Goal: Information Seeking & Learning: Learn about a topic

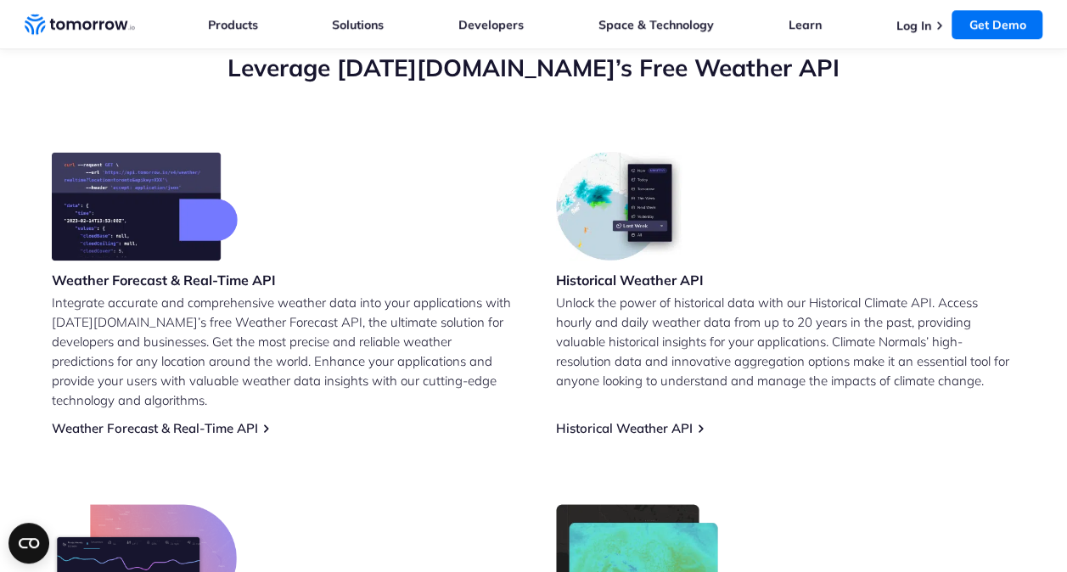
scroll to position [626, 0]
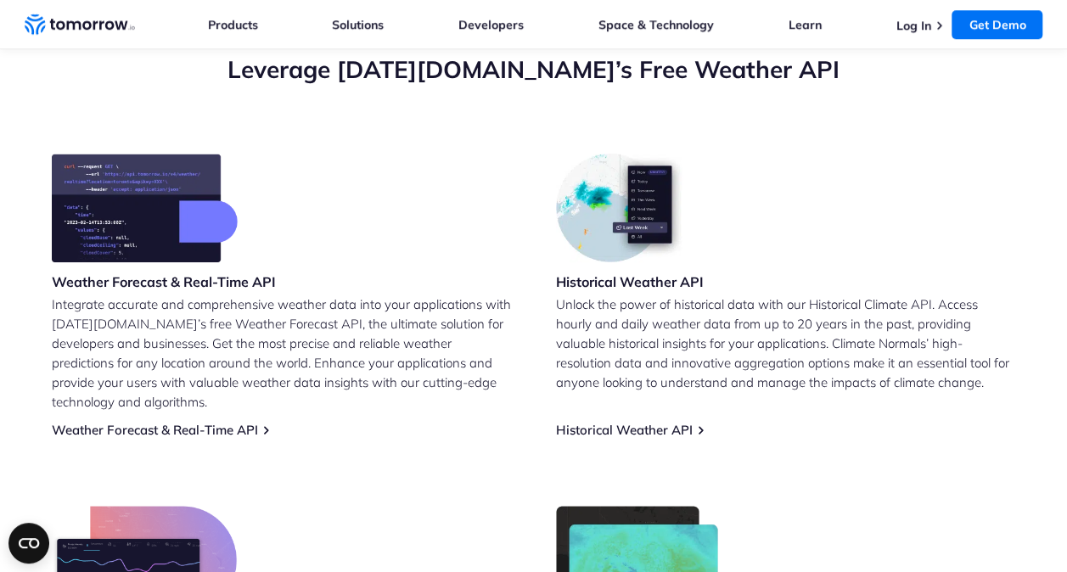
drag, startPoint x: 940, startPoint y: 302, endPoint x: 950, endPoint y: 341, distance: 40.1
drag, startPoint x: 950, startPoint y: 341, endPoint x: 589, endPoint y: 343, distance: 360.7
click at [589, 343] on p "Unlock the power of historical data with our Historical Climate API. Access hou…" at bounding box center [786, 343] width 460 height 98
click at [76, 422] on link "Weather Forecast & Real-Time API" at bounding box center [155, 430] width 206 height 16
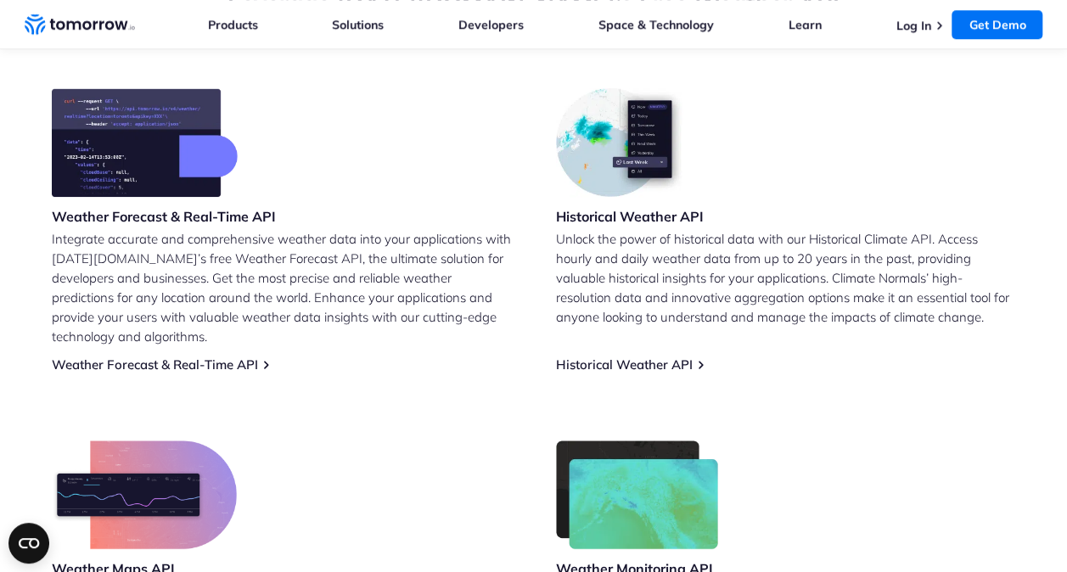
scroll to position [693, 0]
click at [144, 356] on link "Weather Forecast & Real-Time API" at bounding box center [155, 364] width 206 height 16
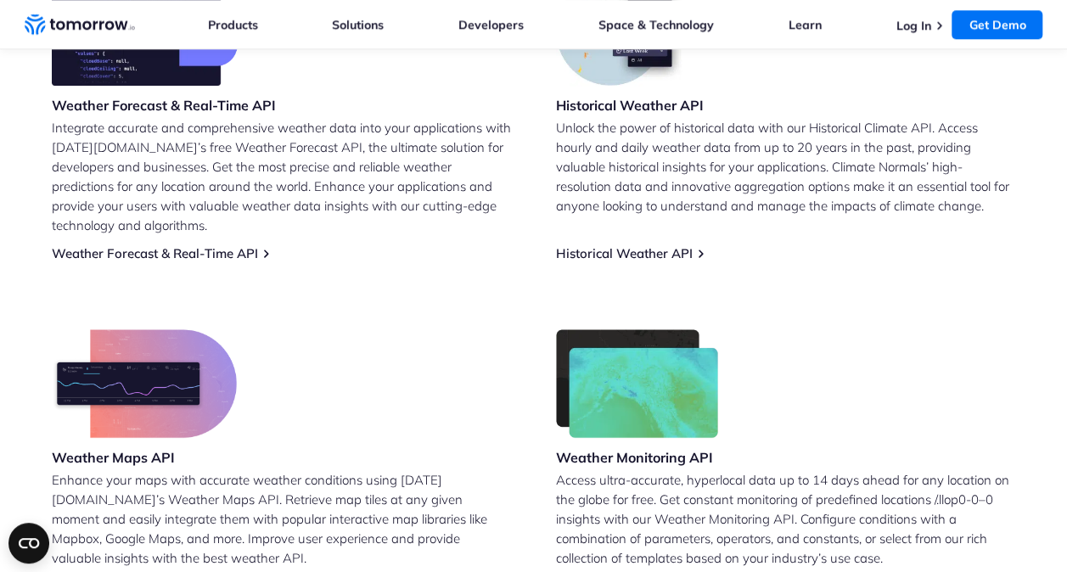
scroll to position [805, 0]
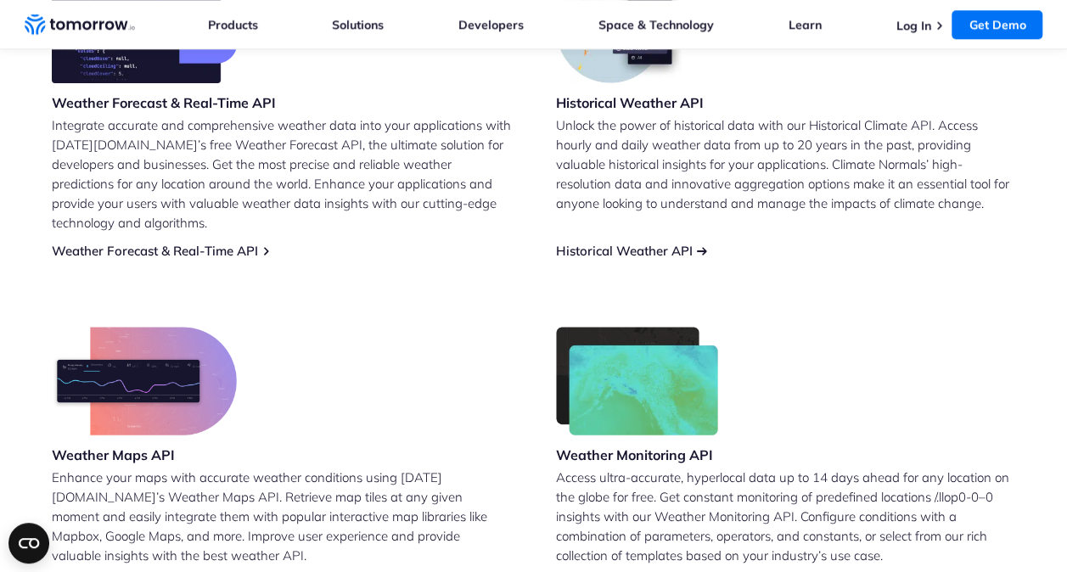
click at [629, 243] on link "Historical Weather API" at bounding box center [624, 251] width 137 height 16
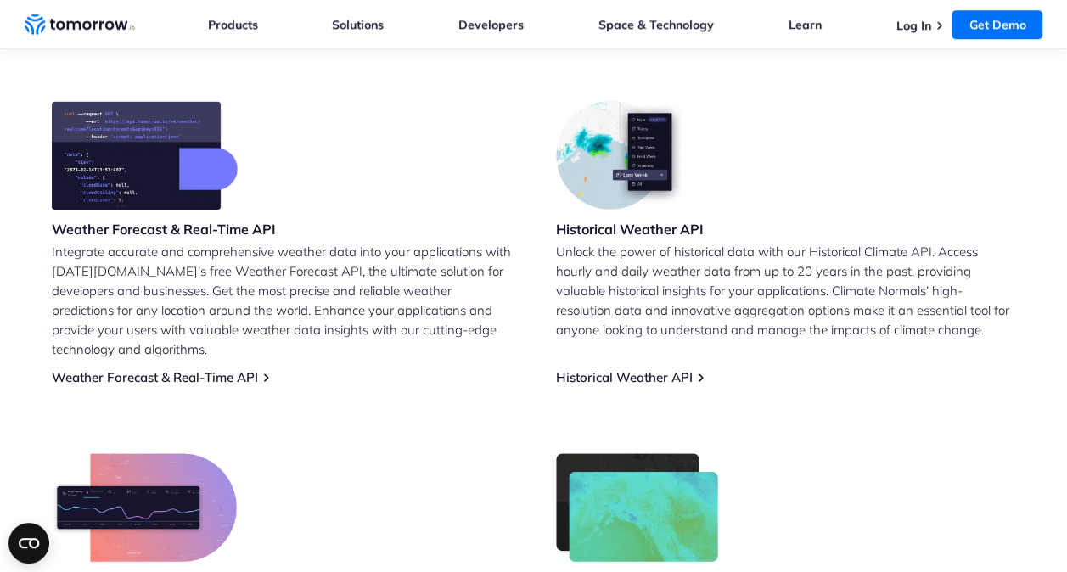
scroll to position [676, 0]
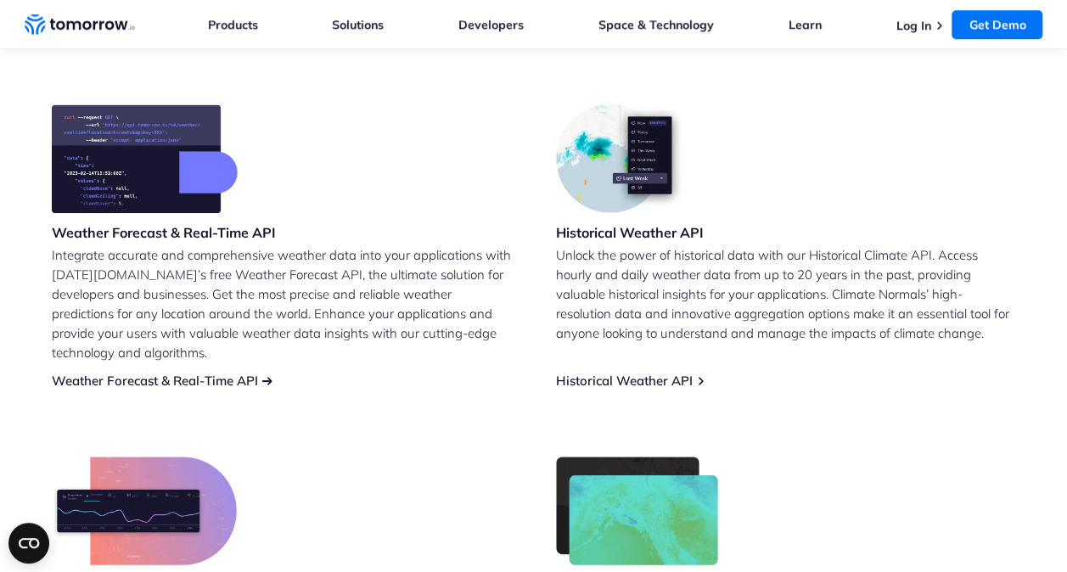
click at [185, 373] on link "Weather Forecast & Real-Time API" at bounding box center [155, 381] width 206 height 16
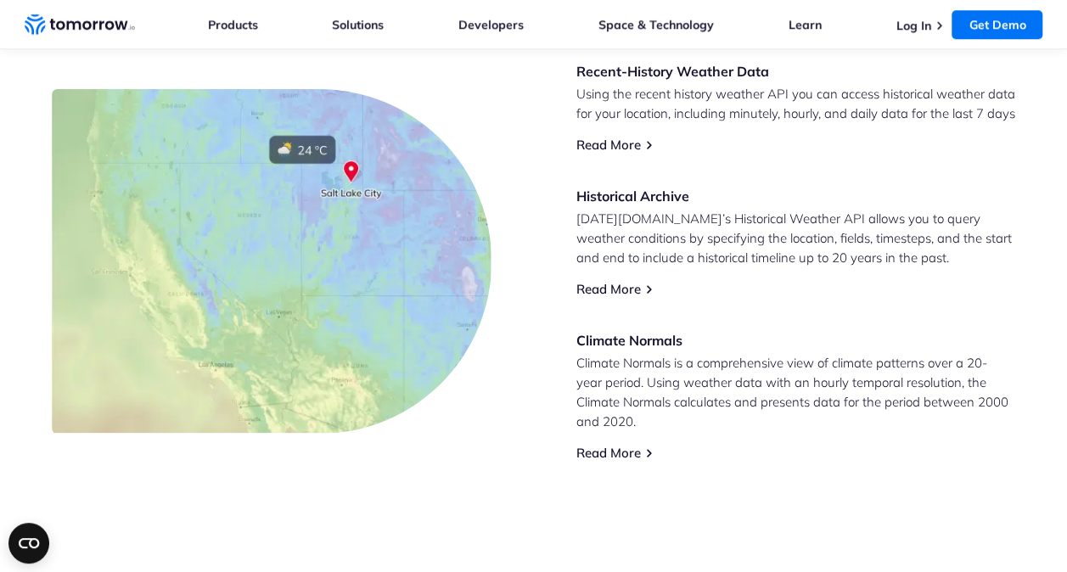
scroll to position [789, 0]
click at [867, 154] on div "Recent-History Weather Data Using the recent history weather API you can access…" at bounding box center [796, 261] width 440 height 399
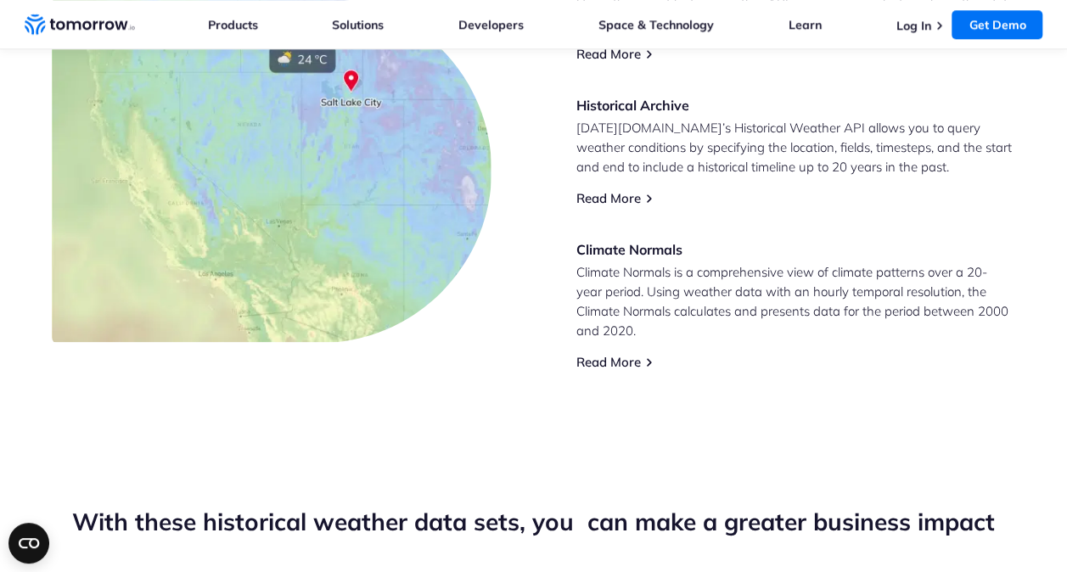
scroll to position [886, 0]
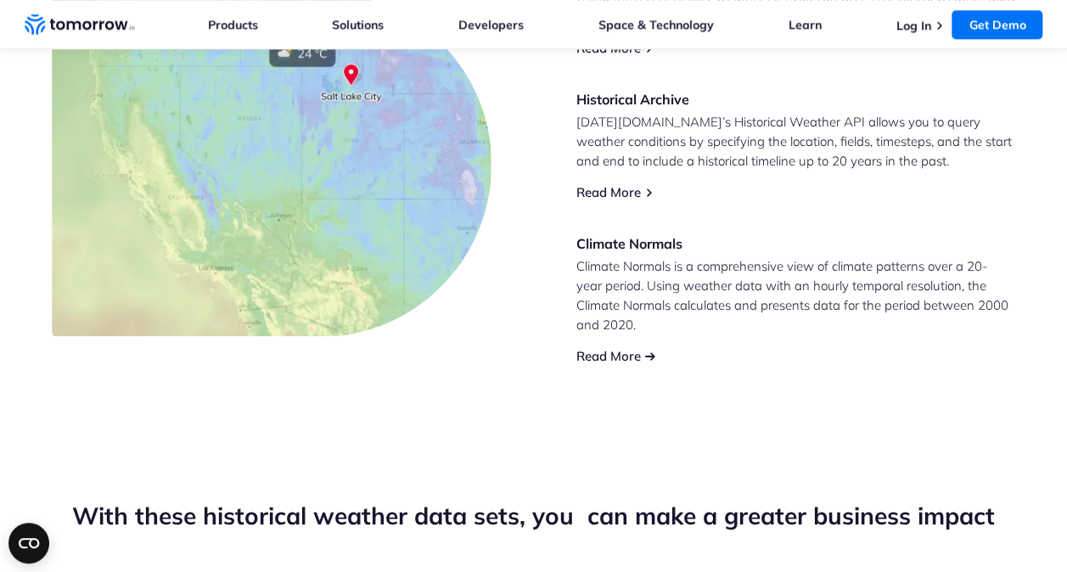
click at [596, 348] on link "Read More" at bounding box center [608, 356] width 64 height 16
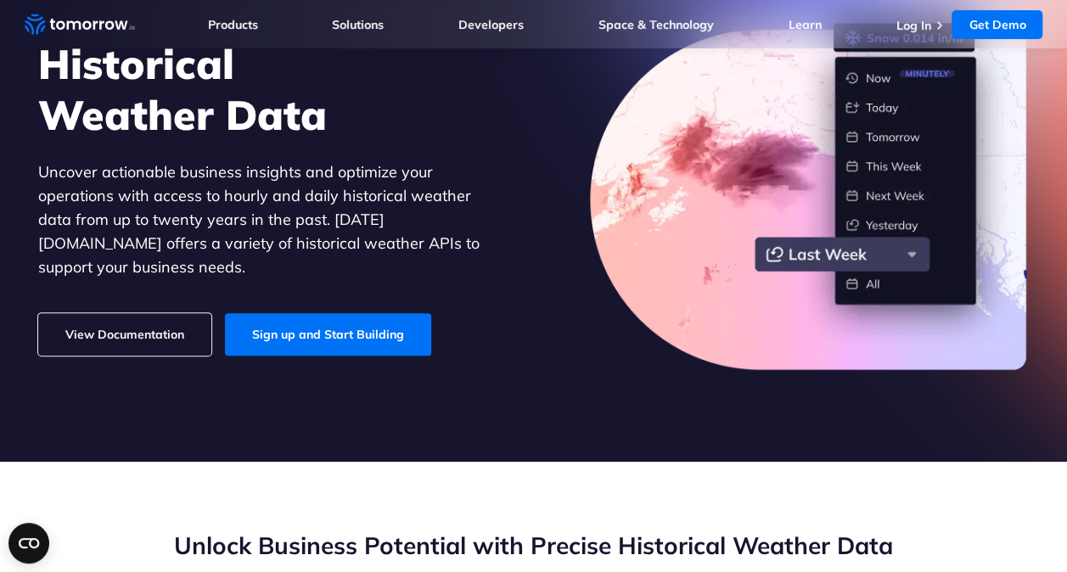
scroll to position [0, 0]
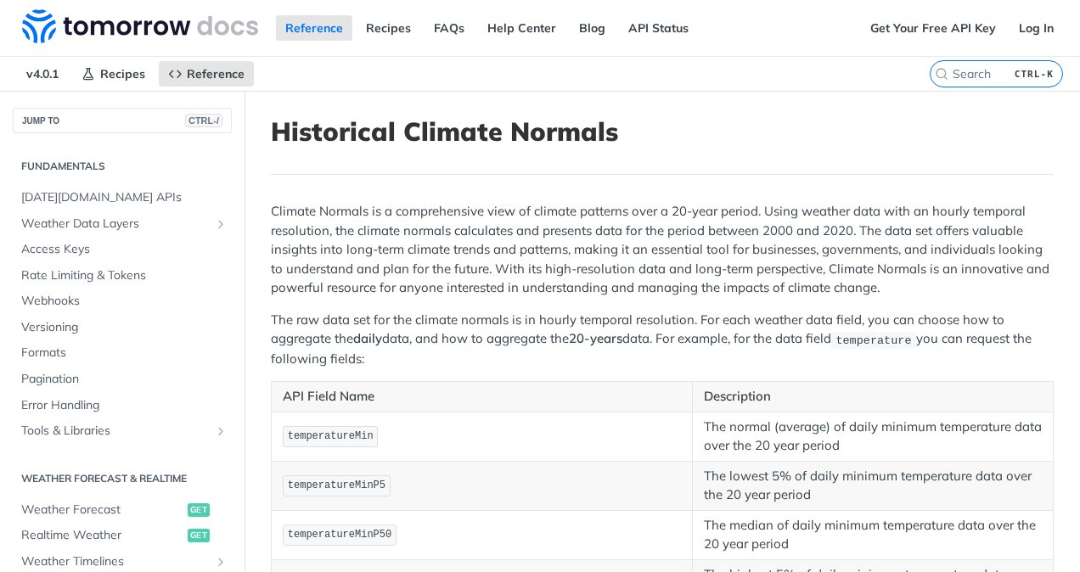
scroll to position [496, 0]
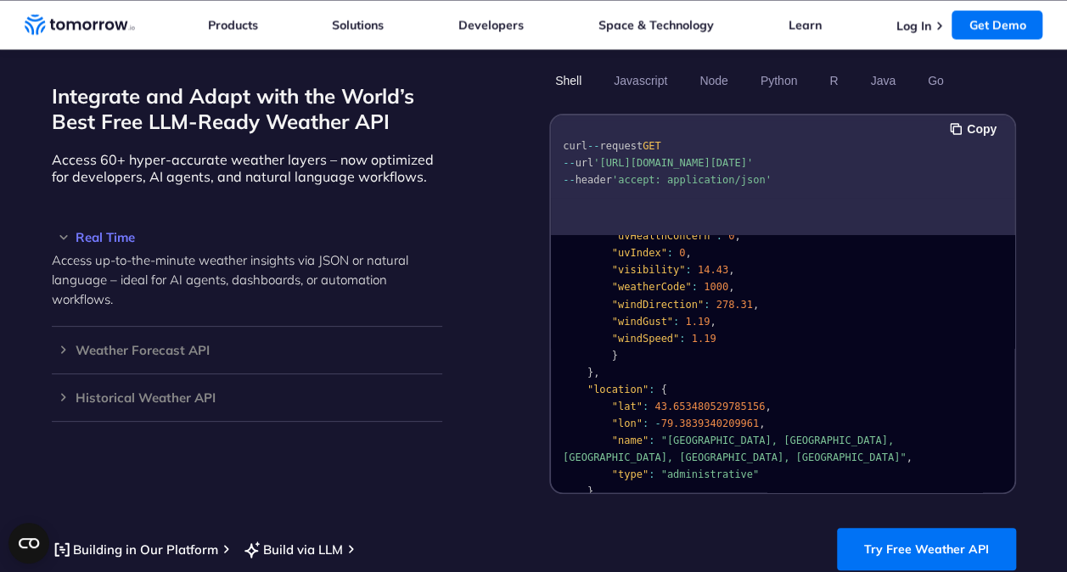
scroll to position [339, 0]
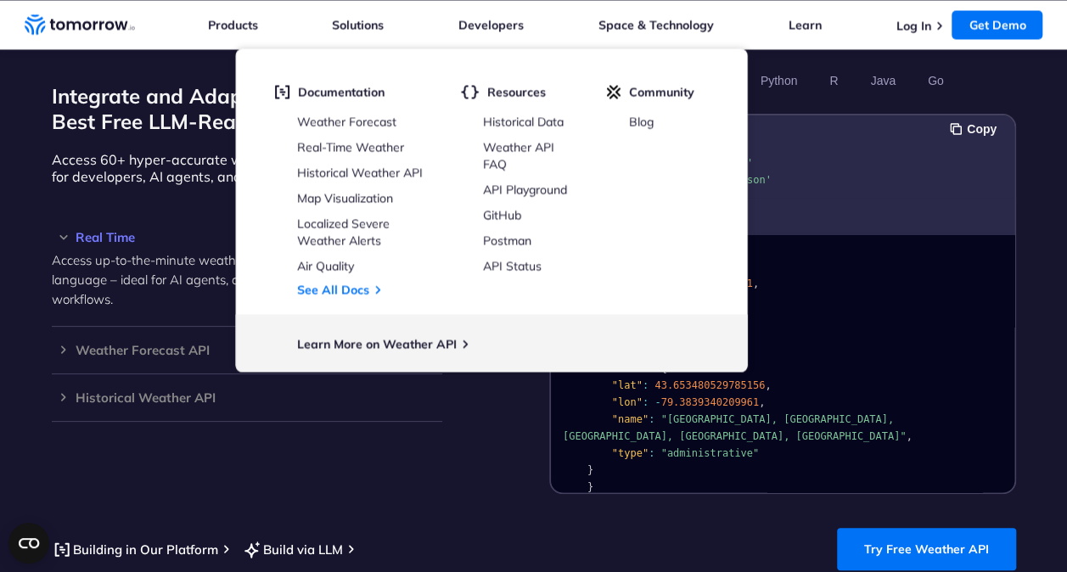
click at [949, 164] on pre "curl -- request GET -- url '[URL][DOMAIN_NAME][DATE]' -- header 'accept: applic…" at bounding box center [782, 159] width 463 height 77
click at [502, 165] on link "Weather API FAQ" at bounding box center [518, 155] width 71 height 32
